Goal: Task Accomplishment & Management: Manage account settings

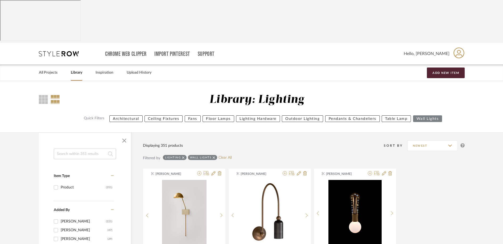
click at [431, 116] on button "Wall Lights" at bounding box center [427, 119] width 29 height 7
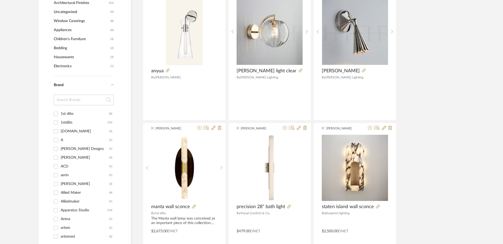
scroll to position [6, 0]
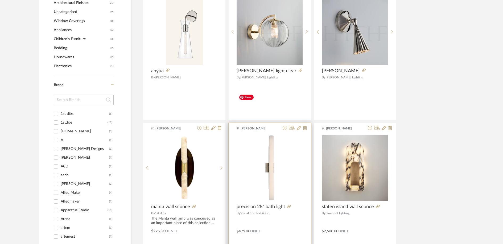
click at [285, 126] on icon at bounding box center [285, 128] width 4 height 4
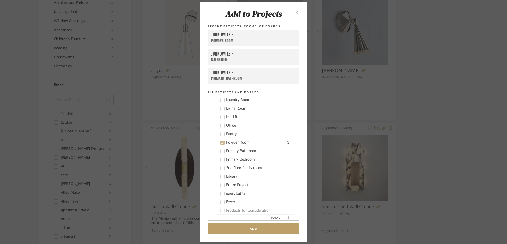
scroll to position [45, 0]
click at [221, 179] on icon at bounding box center [223, 180] width 4 height 4
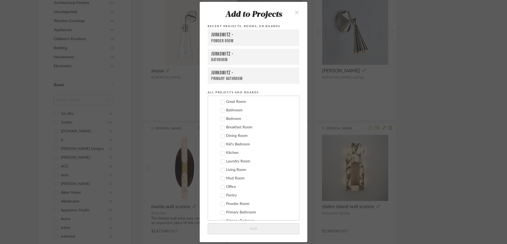
scroll to position [18, 0]
click at [222, 113] on icon at bounding box center [223, 114] width 4 height 4
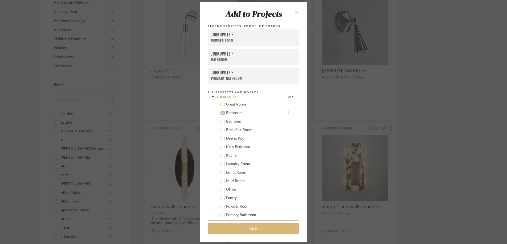
click at [240, 231] on button "Add" at bounding box center [254, 229] width 92 height 11
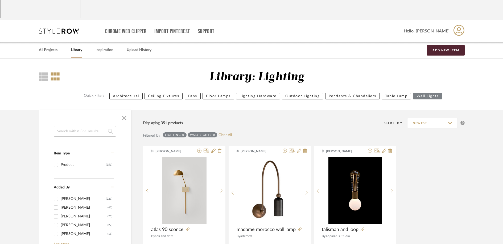
scroll to position [0, 0]
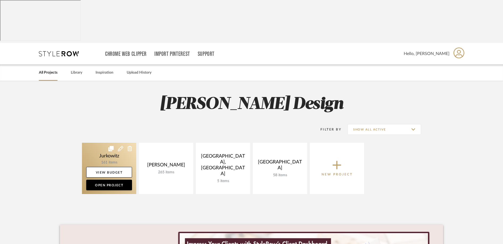
click at [118, 143] on link at bounding box center [109, 168] width 54 height 51
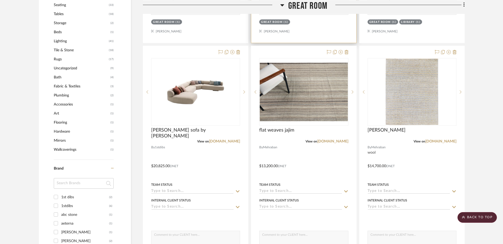
scroll to position [387, 0]
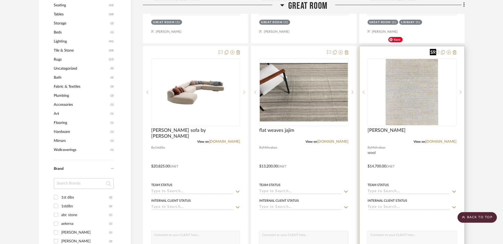
click at [405, 59] on img "0" at bounding box center [412, 92] width 53 height 67
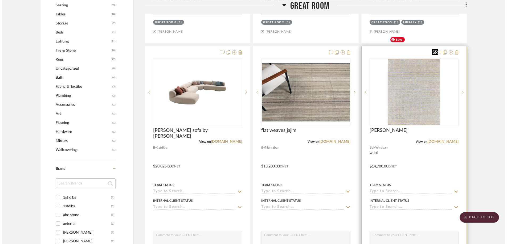
scroll to position [0, 0]
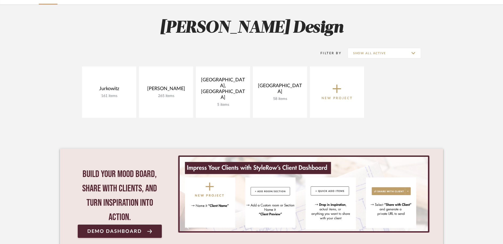
scroll to position [74, 0]
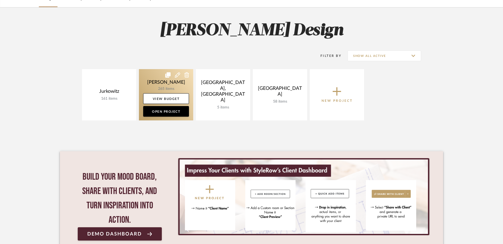
click at [172, 69] on link at bounding box center [166, 94] width 54 height 51
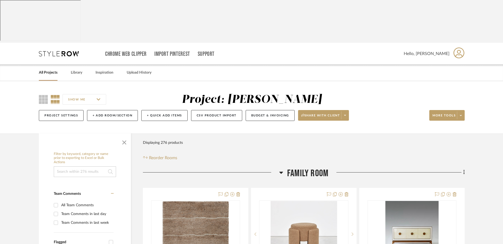
click at [44, 69] on link "All Projects" at bounding box center [48, 72] width 19 height 7
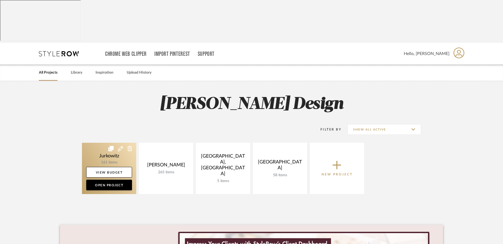
click at [105, 143] on link at bounding box center [109, 168] width 54 height 51
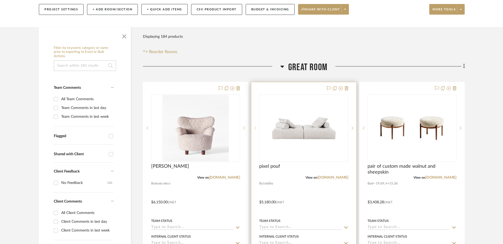
scroll to position [19, 0]
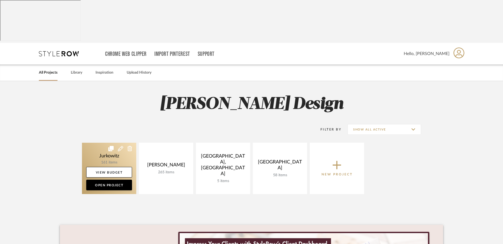
click at [116, 143] on link at bounding box center [109, 168] width 54 height 51
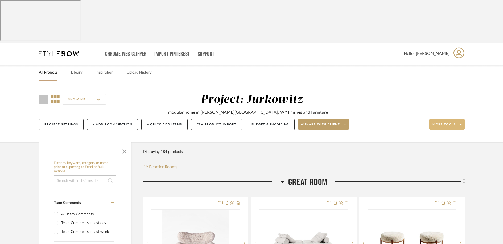
click at [461, 123] on icon at bounding box center [461, 124] width 2 height 3
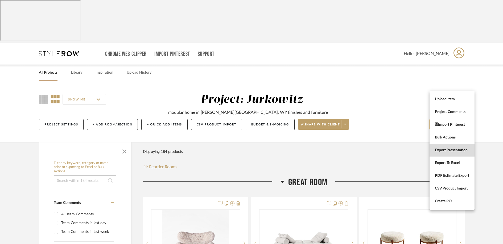
click at [439, 150] on span "Export Presentation" at bounding box center [452, 150] width 34 height 5
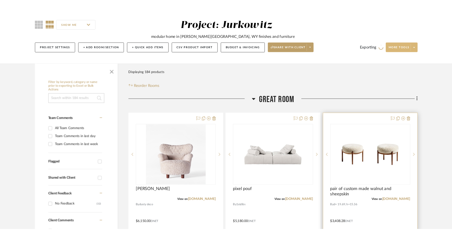
scroll to position [85, 0]
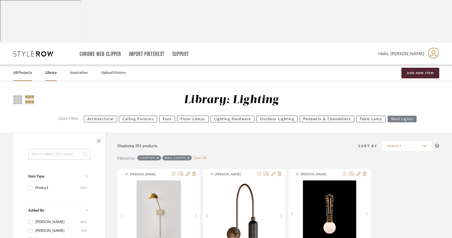
click at [21, 69] on link "All Projects" at bounding box center [22, 72] width 19 height 7
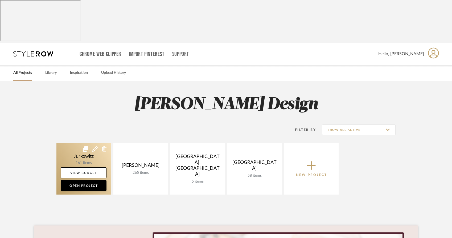
click at [75, 143] on link at bounding box center [83, 168] width 54 height 51
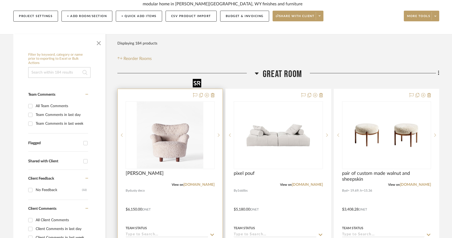
scroll to position [109, 0]
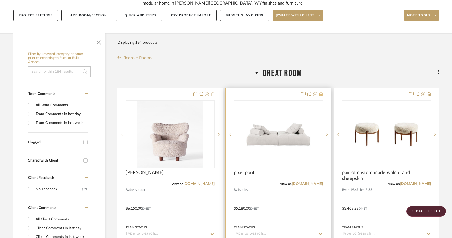
click at [321, 92] on icon at bounding box center [321, 94] width 4 height 4
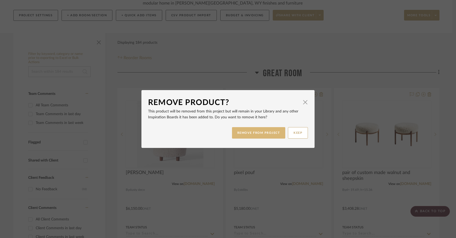
click at [254, 134] on button "REMOVE FROM PROJECT" at bounding box center [259, 132] width 54 height 11
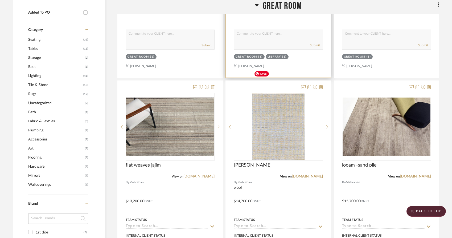
scroll to position [356, 0]
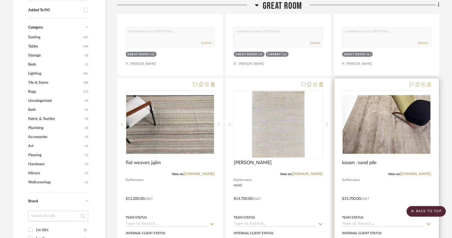
click at [428, 82] on icon at bounding box center [429, 84] width 4 height 4
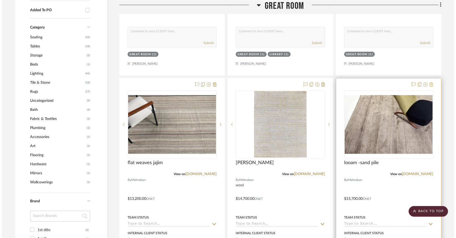
scroll to position [0, 0]
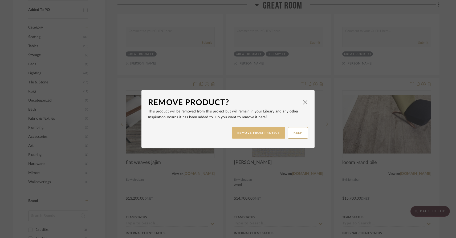
click at [258, 136] on button "REMOVE FROM PROJECT" at bounding box center [259, 132] width 54 height 11
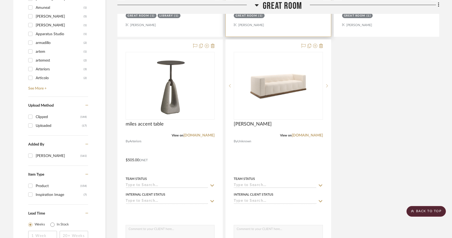
scroll to position [635, 0]
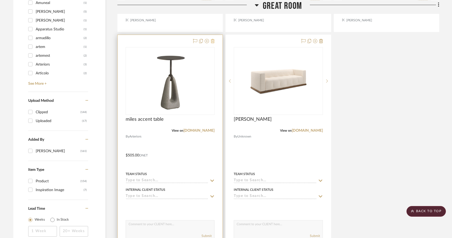
click at [213, 39] on icon at bounding box center [213, 41] width 4 height 4
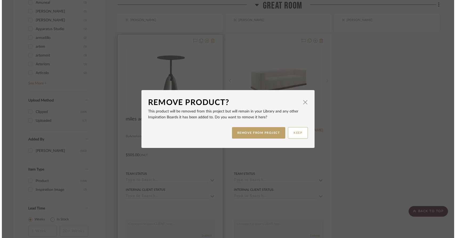
scroll to position [0, 0]
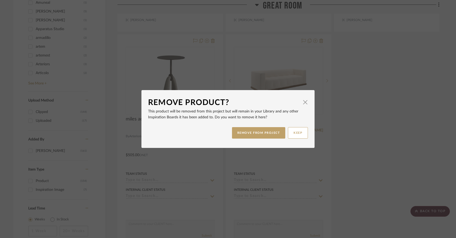
click at [179, 165] on div "Remove Product? × This product will be removed from this project but will remai…" at bounding box center [228, 119] width 456 height 238
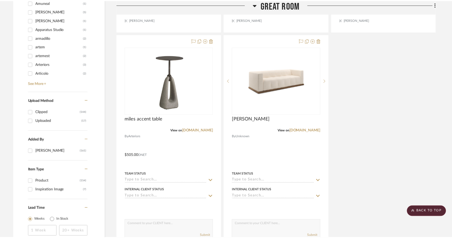
scroll to position [635, 0]
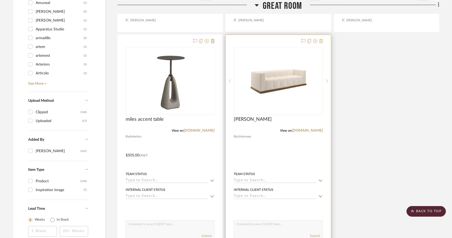
click at [320, 39] on icon at bounding box center [321, 41] width 4 height 4
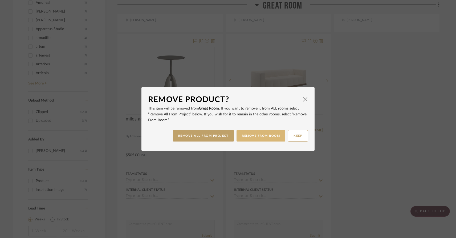
click at [271, 135] on button "REMOVE FROM ROOM" at bounding box center [260, 135] width 49 height 11
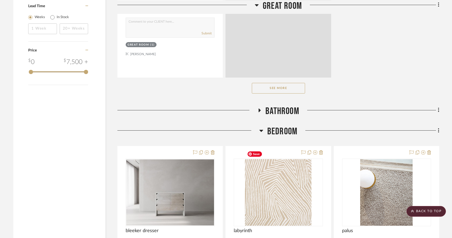
scroll to position [811, 0]
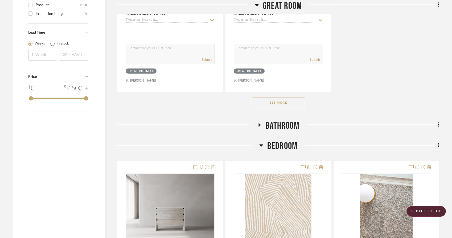
click at [269, 100] on button "See More" at bounding box center [278, 102] width 53 height 11
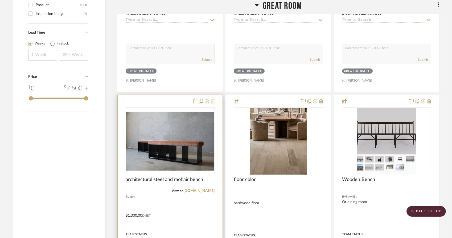
click at [211, 100] on icon at bounding box center [213, 101] width 4 height 4
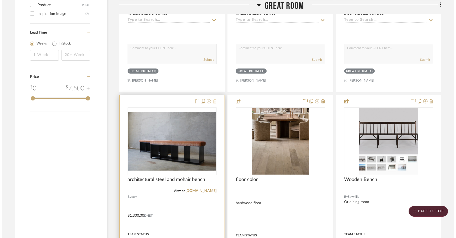
scroll to position [0, 0]
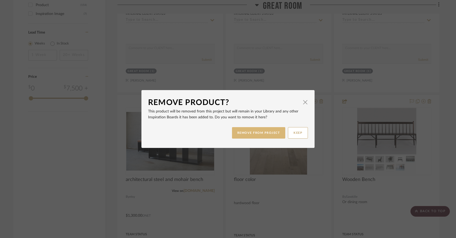
click at [250, 135] on button "REMOVE FROM PROJECT" at bounding box center [259, 132] width 54 height 11
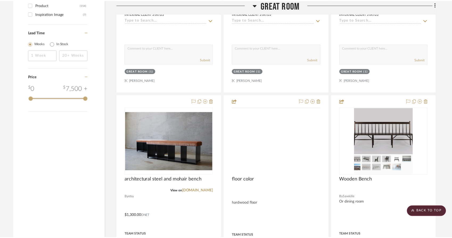
scroll to position [811, 0]
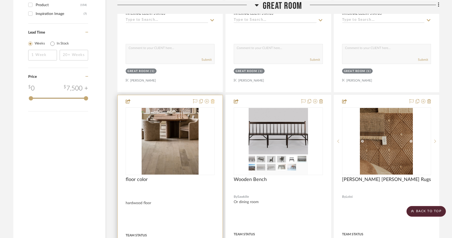
click at [212, 102] on icon at bounding box center [213, 101] width 4 height 4
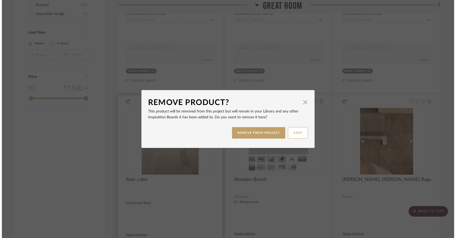
scroll to position [0, 0]
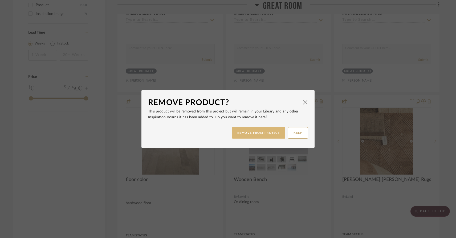
click at [248, 132] on button "REMOVE FROM PROJECT" at bounding box center [259, 132] width 54 height 11
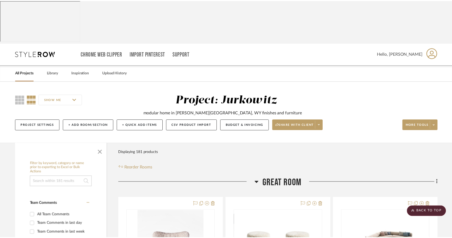
scroll to position [811, 0]
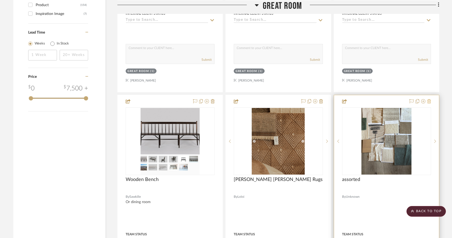
click at [429, 101] on icon at bounding box center [429, 101] width 4 height 4
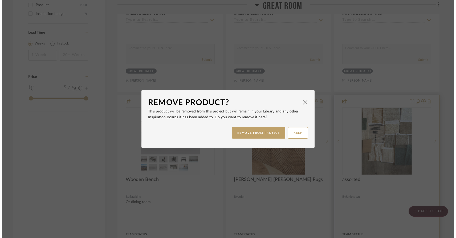
scroll to position [0, 0]
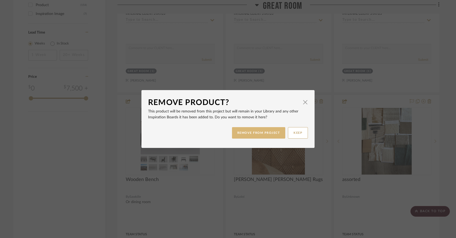
click at [250, 135] on button "REMOVE FROM PROJECT" at bounding box center [259, 132] width 54 height 11
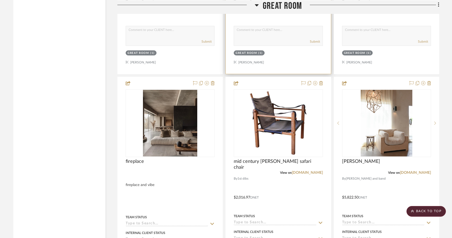
scroll to position [1070, 0]
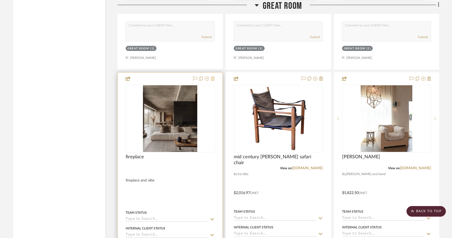
click at [212, 81] on icon at bounding box center [213, 78] width 4 height 4
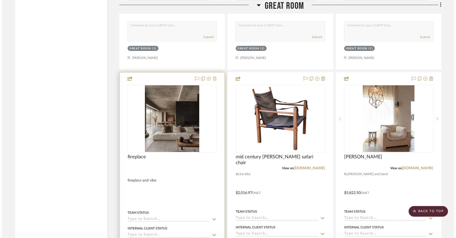
scroll to position [0, 0]
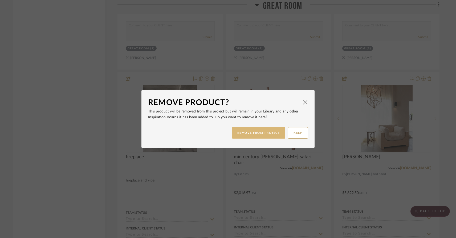
click at [247, 131] on button "REMOVE FROM PROJECT" at bounding box center [259, 132] width 54 height 11
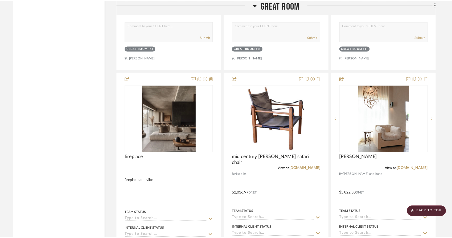
scroll to position [1070, 0]
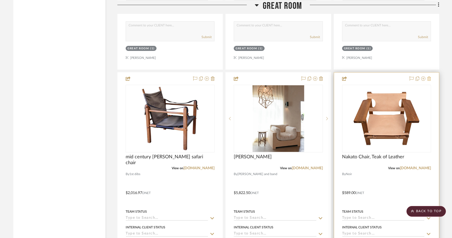
click at [429, 81] on icon at bounding box center [429, 78] width 4 height 4
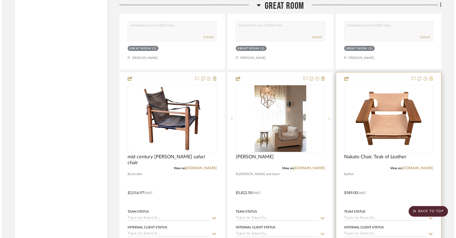
scroll to position [0, 0]
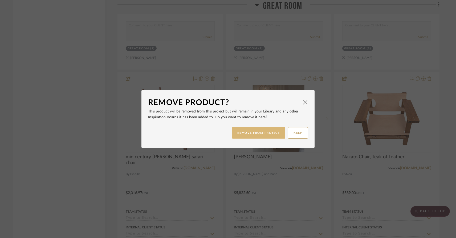
click at [263, 135] on button "REMOVE FROM PROJECT" at bounding box center [259, 132] width 54 height 11
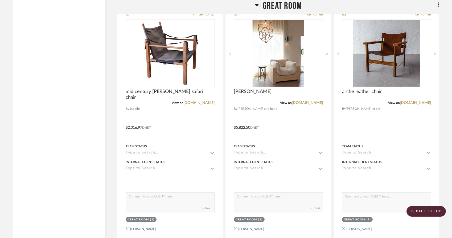
scroll to position [1131, 0]
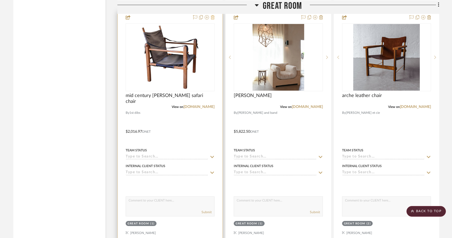
click at [211, 19] on icon at bounding box center [213, 17] width 4 height 4
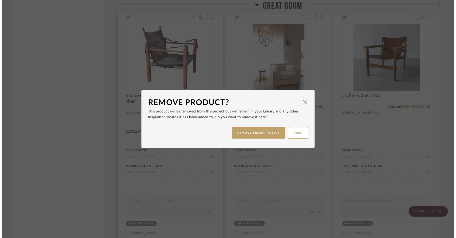
scroll to position [0, 0]
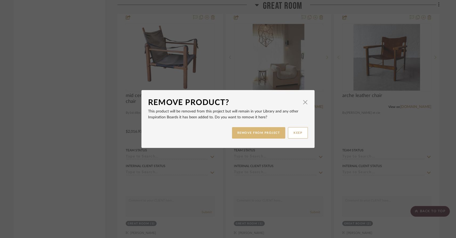
click at [254, 133] on button "REMOVE FROM PROJECT" at bounding box center [259, 132] width 54 height 11
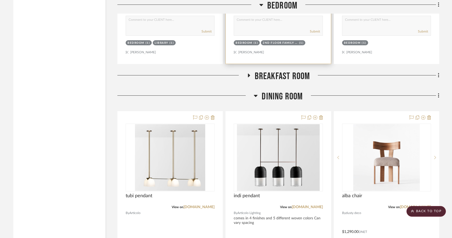
scroll to position [1613, 0]
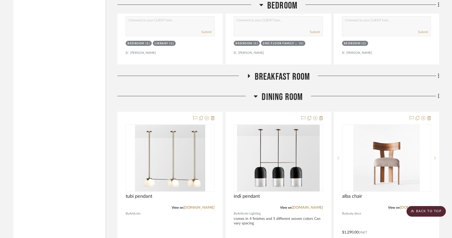
click at [256, 97] on icon at bounding box center [256, 96] width 4 height 2
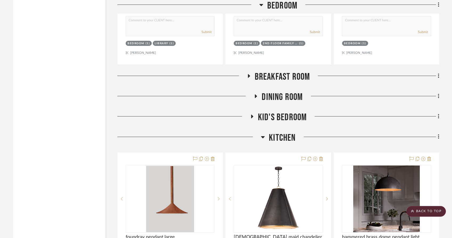
click at [263, 140] on icon at bounding box center [263, 137] width 4 height 6
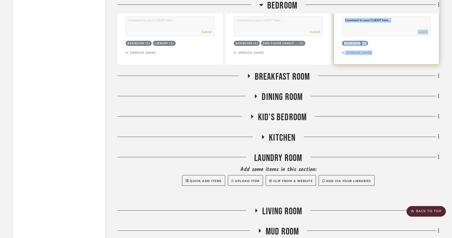
drag, startPoint x: 439, startPoint y: 134, endPoint x: 415, endPoint y: 37, distance: 99.6
click at [416, 37] on div "Great Room elias armchair View on us.dustydeco.com By dusty deco $6,150.00 DNET…" at bounding box center [278, 240] width 322 height 3352
click at [439, 99] on icon at bounding box center [439, 96] width 2 height 6
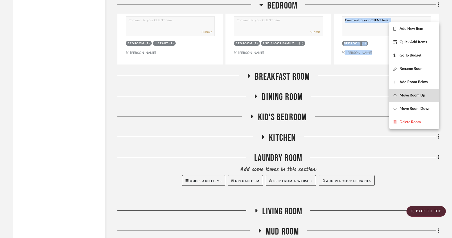
click at [405, 100] on button "Move Room Up" at bounding box center [414, 95] width 50 height 13
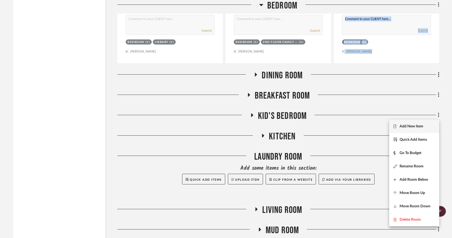
scroll to position [1609, 0]
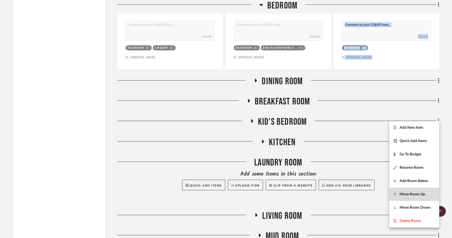
click at [400, 195] on span "Move Room Up" at bounding box center [413, 194] width 26 height 5
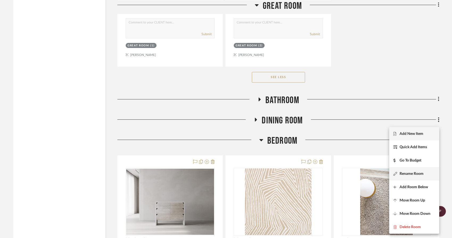
scroll to position [1306, 0]
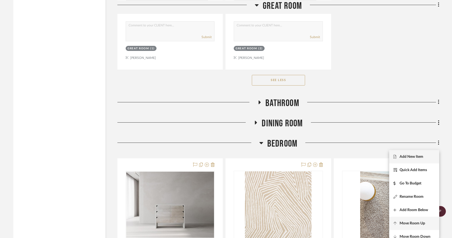
click at [396, 221] on span "Move Room Up" at bounding box center [415, 223] width 42 height 5
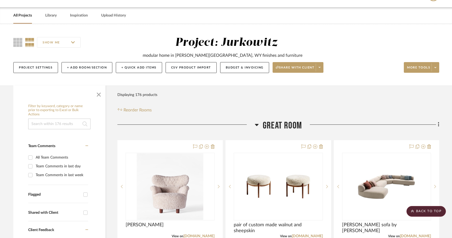
scroll to position [0, 0]
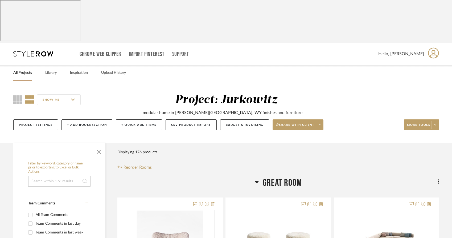
click at [71, 84] on div at bounding box center [226, 119] width 452 height 238
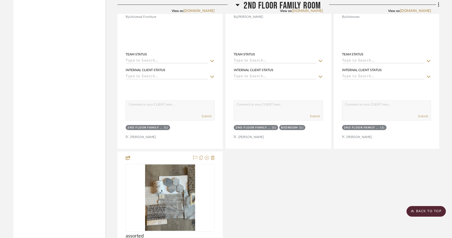
scroll to position [4722, 0]
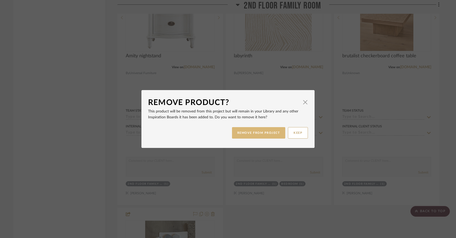
click at [244, 135] on button "REMOVE FROM PROJECT" at bounding box center [259, 132] width 54 height 11
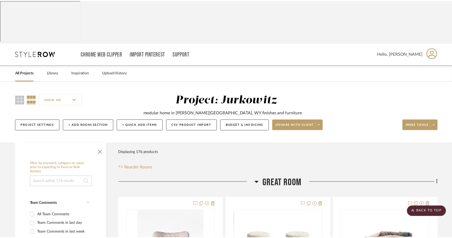
scroll to position [4722, 0]
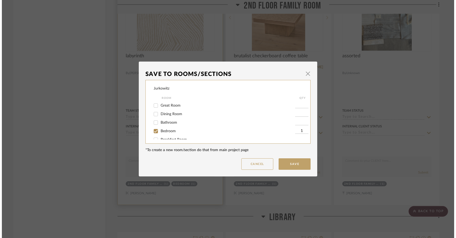
scroll to position [0, 0]
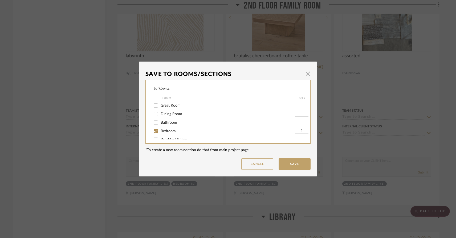
click at [153, 132] on input "Bedroom" at bounding box center [156, 131] width 9 height 9
checkbox input "false"
click at [154, 114] on input "Powder Room" at bounding box center [156, 110] width 9 height 9
checkbox input "true"
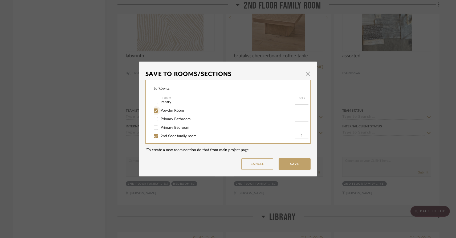
type input "1"
click at [293, 163] on button "Save" at bounding box center [295, 163] width 32 height 11
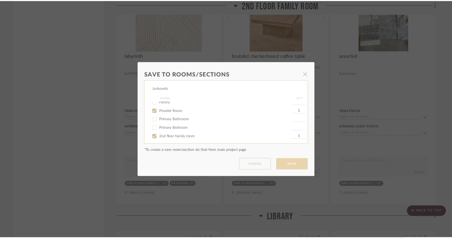
scroll to position [4722, 0]
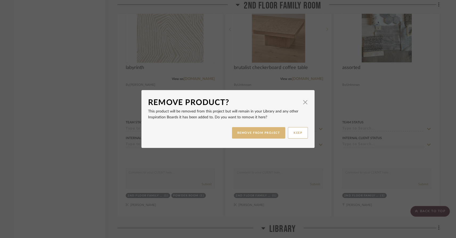
click at [243, 133] on button "REMOVE FROM PROJECT" at bounding box center [259, 132] width 54 height 11
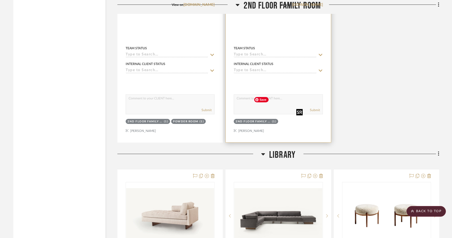
scroll to position [4799, 0]
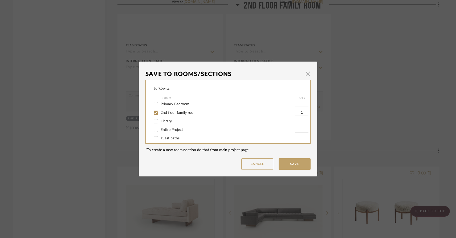
scroll to position [120, 0]
click at [154, 117] on input "2nd floor family room" at bounding box center [156, 113] width 9 height 9
checkbox input "false"
click at [295, 163] on button "Save" at bounding box center [295, 163] width 32 height 11
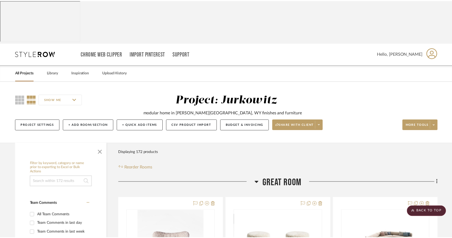
scroll to position [4799, 0]
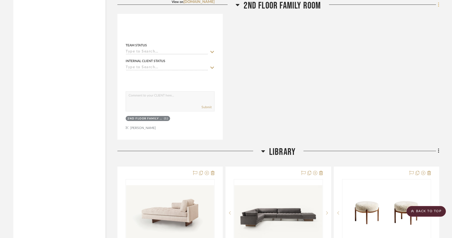
click at [439, 7] on icon at bounding box center [438, 4] width 1 height 5
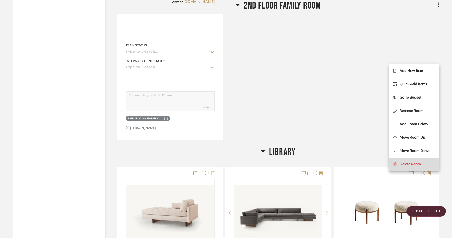
click at [416, 167] on button "Delete Room" at bounding box center [414, 163] width 50 height 13
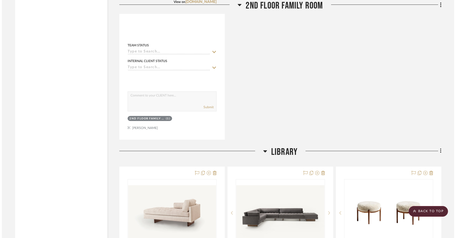
scroll to position [0, 0]
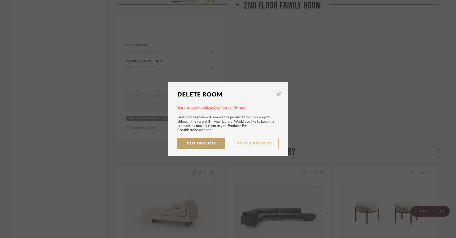
click at [241, 145] on button "Remove Products" at bounding box center [255, 143] width 48 height 11
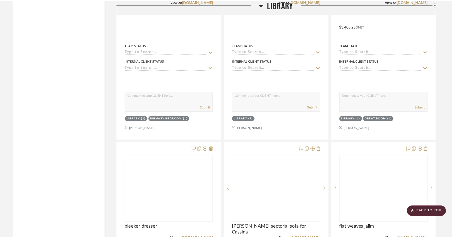
scroll to position [4799, 0]
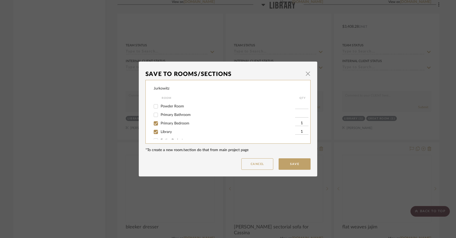
scroll to position [119, 0]
click at [154, 119] on input "Library" at bounding box center [156, 115] width 9 height 9
checkbox input "false"
click at [291, 165] on button "Save" at bounding box center [295, 163] width 32 height 11
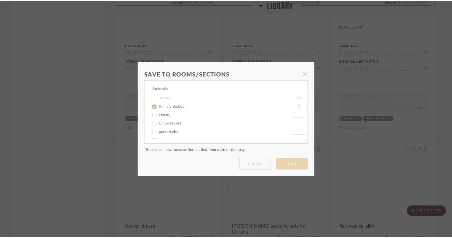
scroll to position [4799, 0]
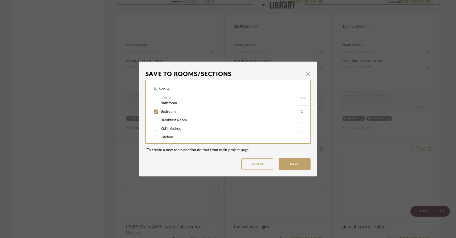
scroll to position [19, 0]
click at [287, 164] on button "Save" at bounding box center [295, 163] width 32 height 11
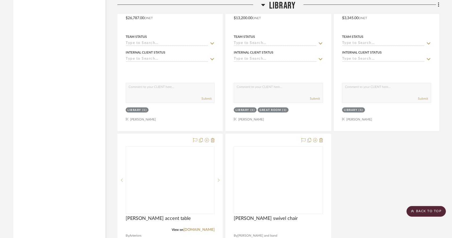
scroll to position [5044, 0]
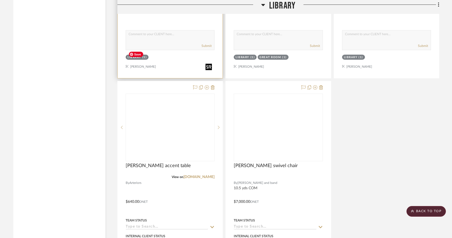
scroll to position [5100, 0]
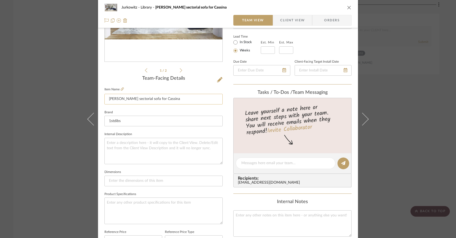
scroll to position [0, 0]
